Goal: Communication & Community: Participate in discussion

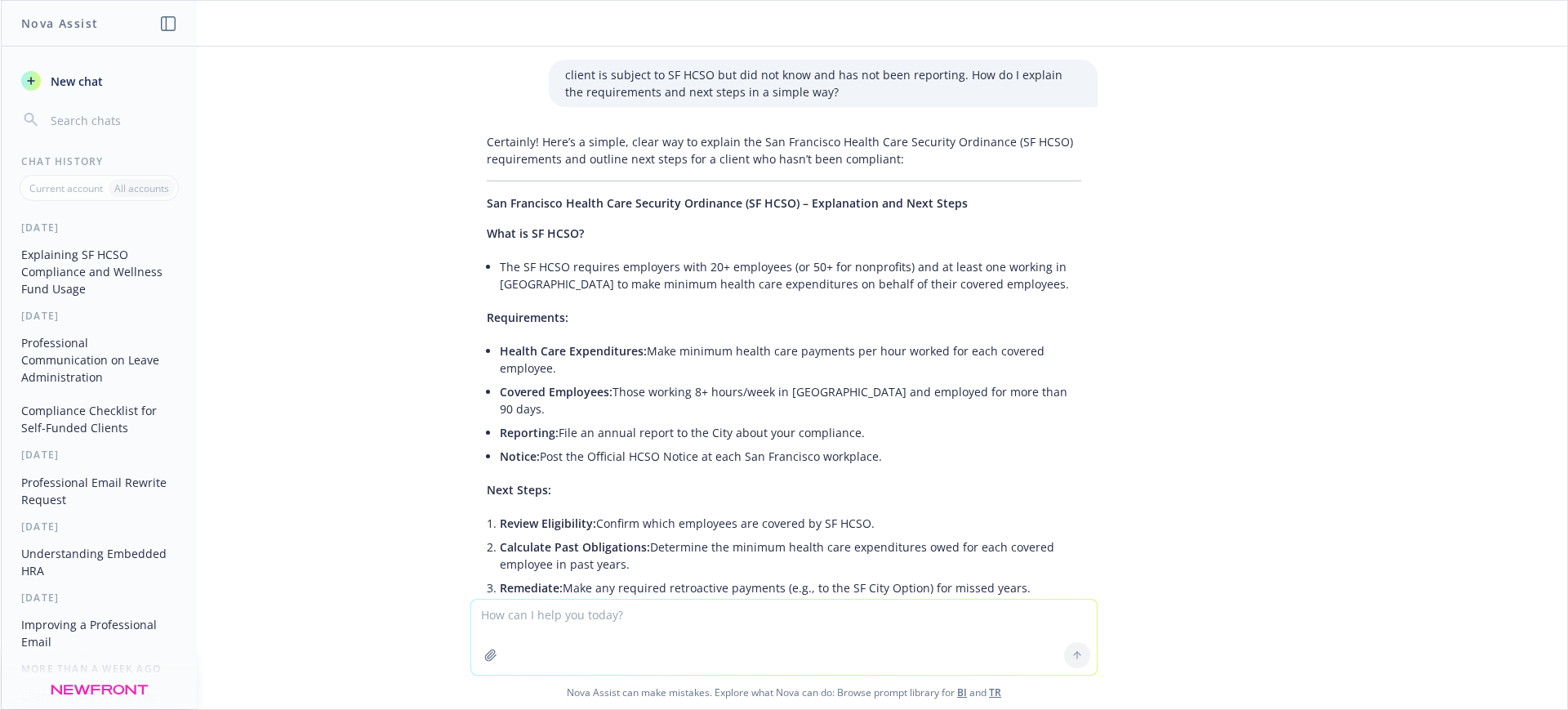
scroll to position [907, 0]
